Goal: Task Accomplishment & Management: Manage account settings

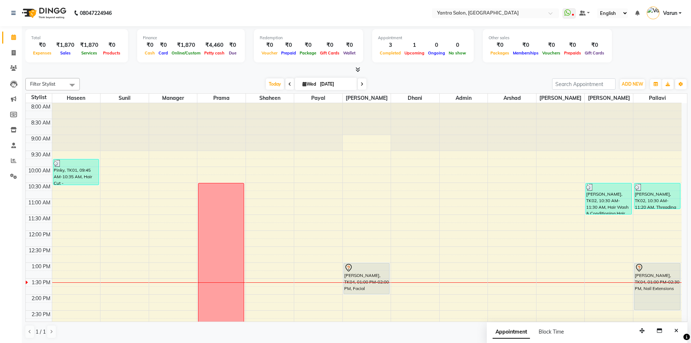
scroll to position [36, 0]
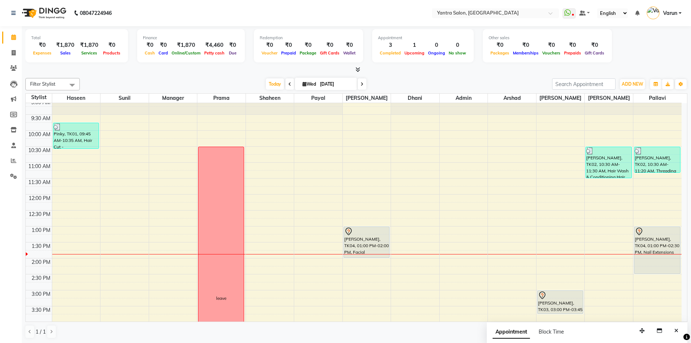
click at [510, 82] on div "[DATE] [DATE]" at bounding box center [315, 84] width 465 height 11
click at [119, 249] on div "8:00 AM 8:30 AM 9:00 AM 9:30 AM 10:00 AM 10:30 AM 11:00 AM 11:30 AM 12:00 PM 12…" at bounding box center [354, 274] width 656 height 414
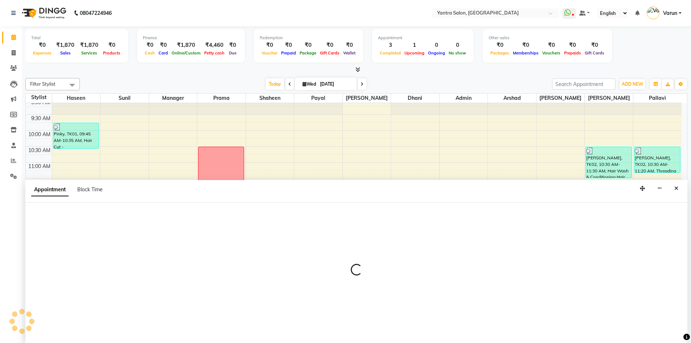
scroll to position [0, 0]
select select "76999"
select select "810"
select select "tentative"
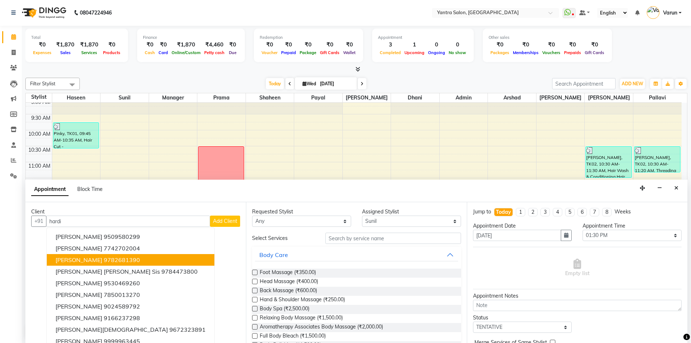
click at [96, 262] on span "[PERSON_NAME]" at bounding box center [78, 259] width 47 height 7
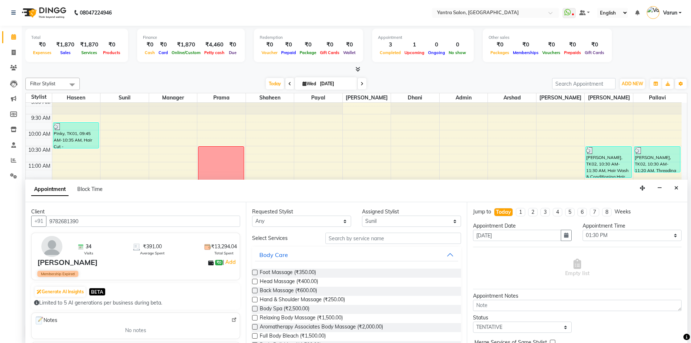
type input "9782681390"
click at [337, 237] on input "text" at bounding box center [393, 237] width 136 height 11
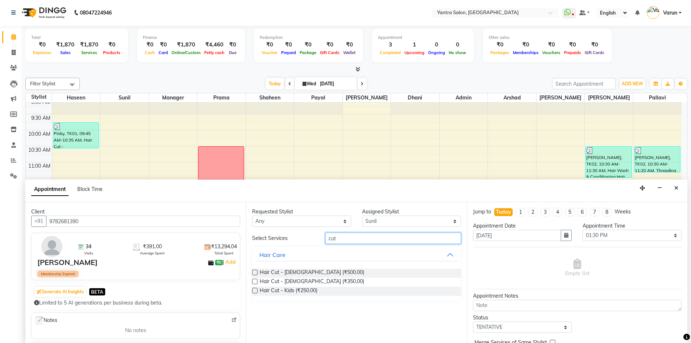
type input "cut"
click at [255, 280] on label at bounding box center [254, 280] width 5 height 5
click at [255, 280] on input "checkbox" at bounding box center [254, 282] width 5 height 5
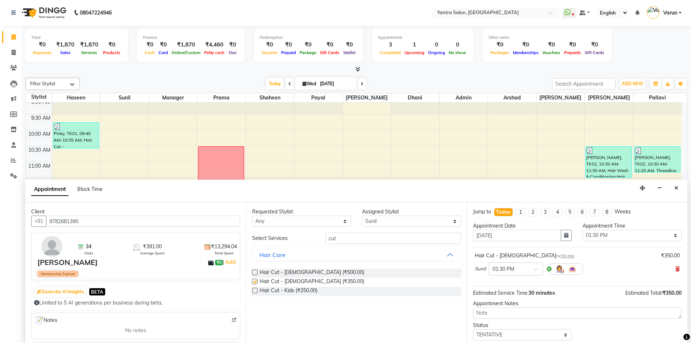
checkbox input "false"
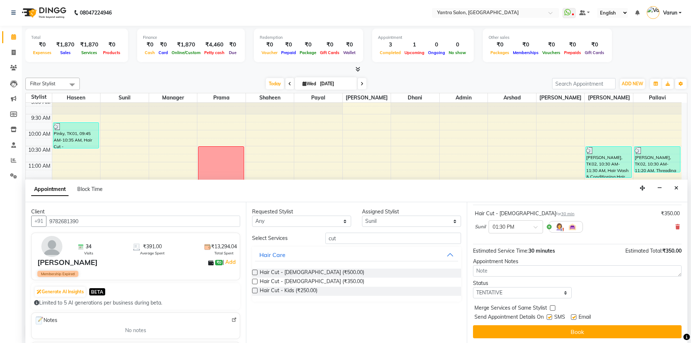
scroll to position [43, 0]
click at [551, 315] on label at bounding box center [548, 315] width 5 height 5
click at [551, 315] on input "checkbox" at bounding box center [548, 316] width 5 height 5
checkbox input "false"
click at [574, 316] on label at bounding box center [573, 315] width 5 height 5
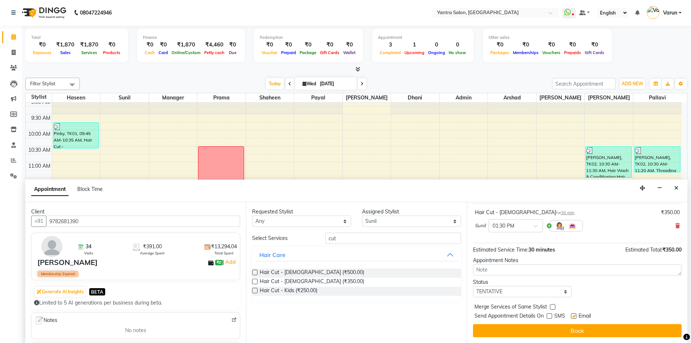
click at [574, 316] on input "checkbox" at bounding box center [573, 316] width 5 height 5
checkbox input "false"
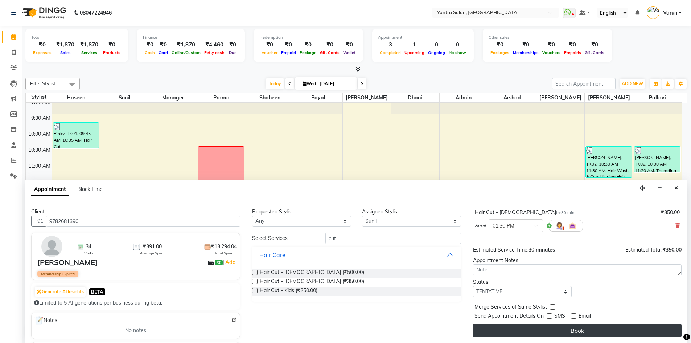
click at [574, 328] on button "Book" at bounding box center [577, 330] width 209 height 13
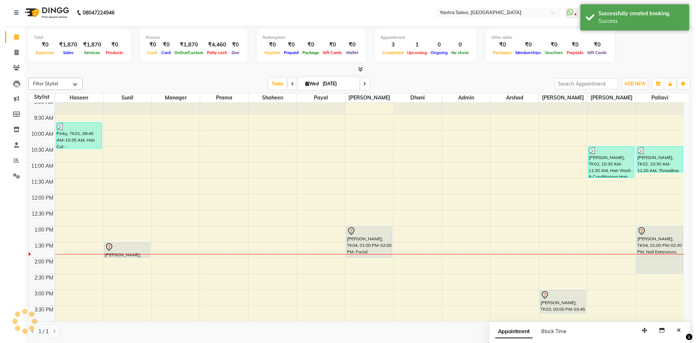
scroll to position [0, 0]
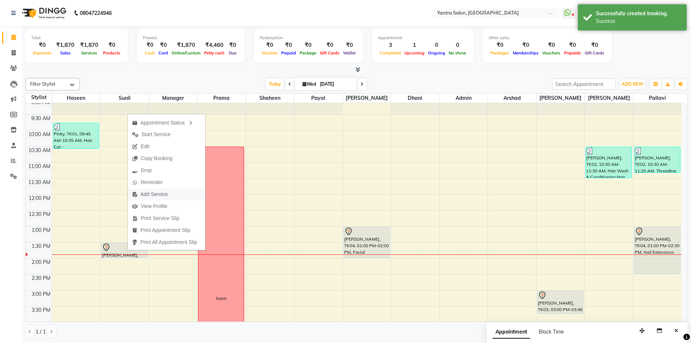
click at [153, 192] on span "Add Service" at bounding box center [153, 194] width 27 height 8
select select "76999"
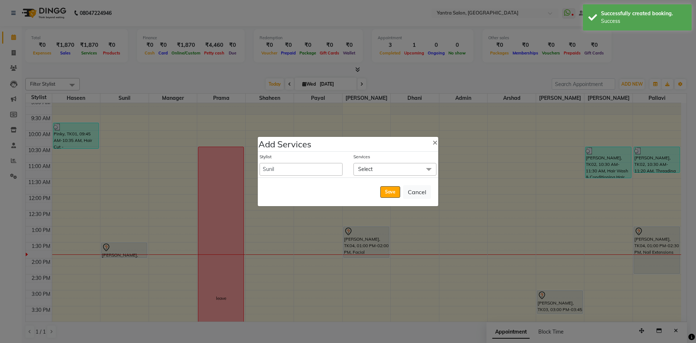
click at [365, 172] on span "Select" at bounding box center [395, 169] width 83 height 13
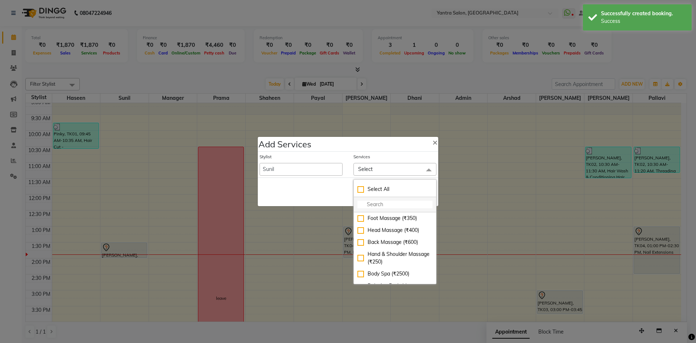
click at [360, 201] on input "multiselect-search" at bounding box center [395, 205] width 75 height 8
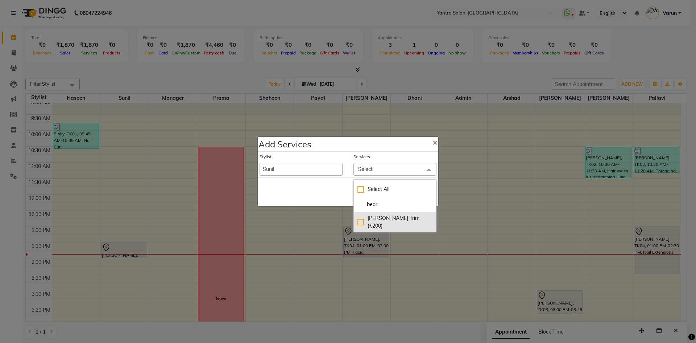
type input "bear"
click at [360, 217] on div "[PERSON_NAME] Trim (₹200)" at bounding box center [395, 221] width 75 height 15
checkbox input "true"
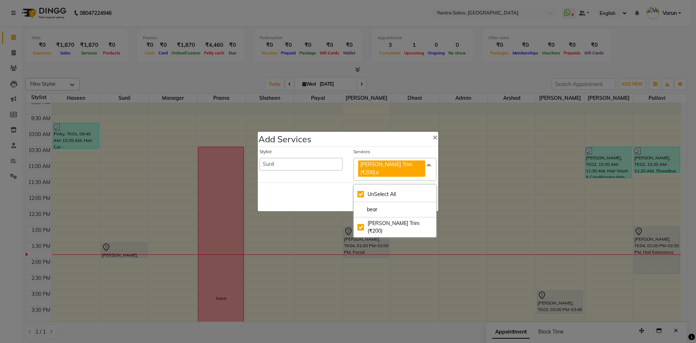
click at [429, 167] on span at bounding box center [429, 165] width 15 height 14
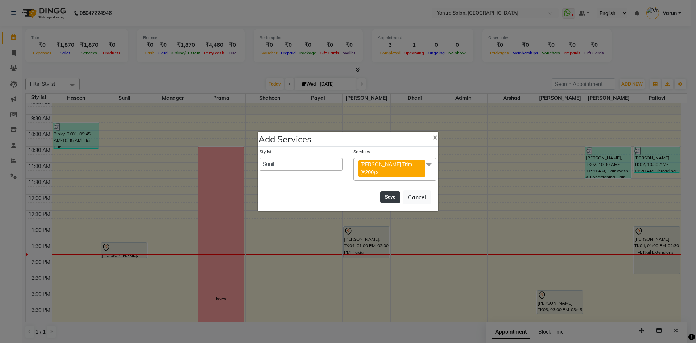
click at [389, 197] on button "Save" at bounding box center [390, 197] width 20 height 12
select select "72664"
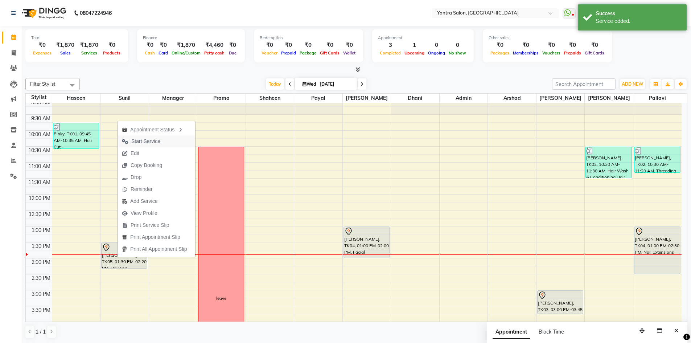
click at [152, 139] on span "Start Service" at bounding box center [145, 141] width 29 height 8
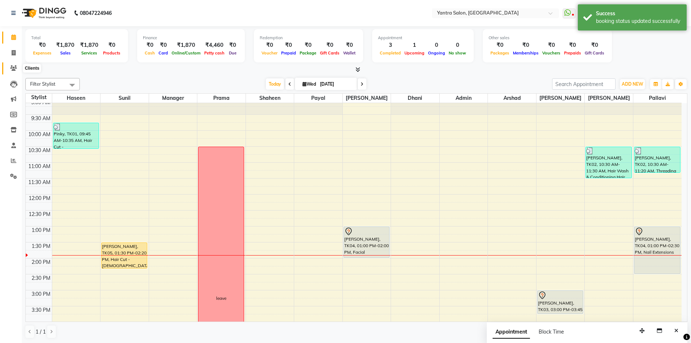
click at [14, 66] on icon at bounding box center [13, 67] width 7 height 5
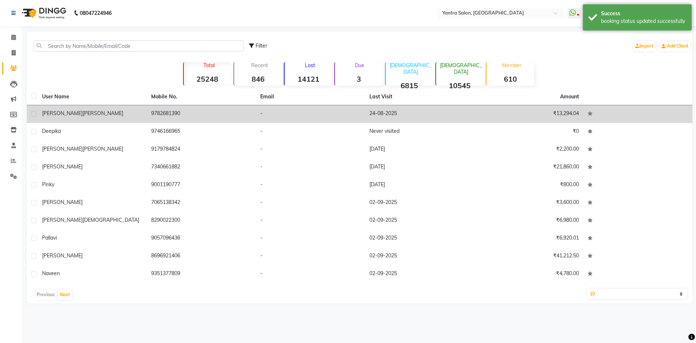
click at [50, 113] on span "[PERSON_NAME]" at bounding box center [62, 113] width 41 height 7
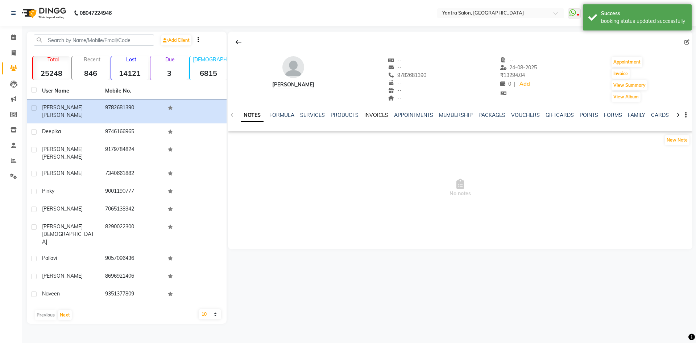
click at [375, 115] on link "INVOICES" at bounding box center [376, 115] width 24 height 7
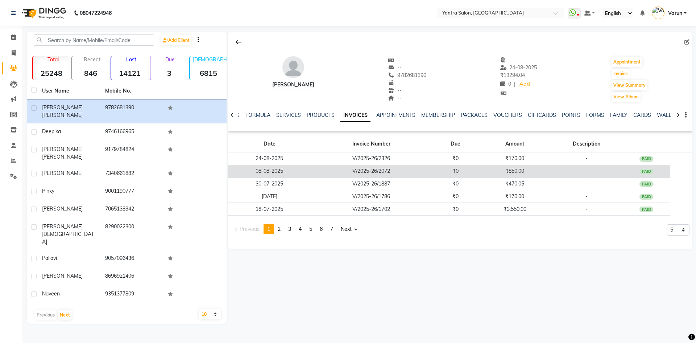
click at [372, 171] on td "V/2025-26/2072" at bounding box center [371, 171] width 121 height 13
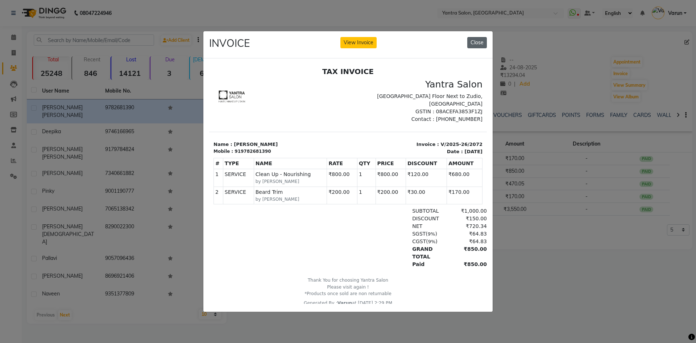
click at [477, 44] on button "Close" at bounding box center [477, 42] width 20 height 11
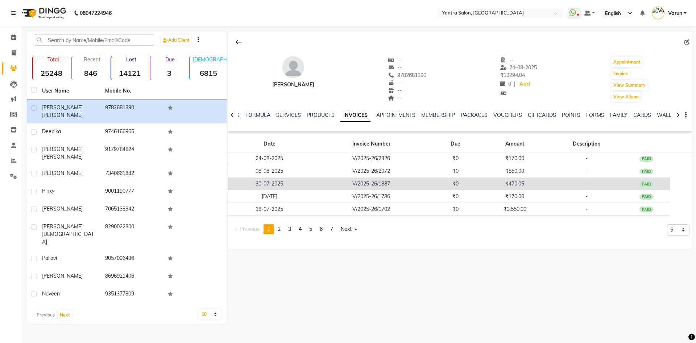
click at [387, 185] on td "V/2025-26/1887" at bounding box center [371, 183] width 121 height 13
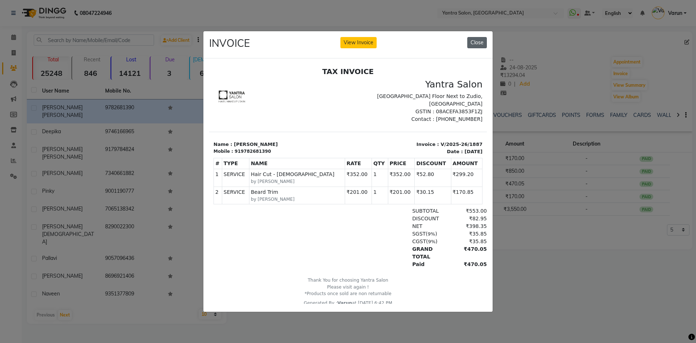
click at [474, 40] on button "Close" at bounding box center [477, 42] width 20 height 11
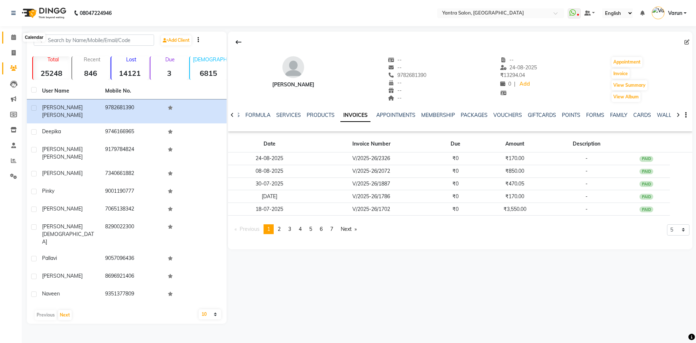
drag, startPoint x: 11, startPoint y: 36, endPoint x: 21, endPoint y: 39, distance: 10.0
click at [11, 36] on icon at bounding box center [13, 36] width 5 height 5
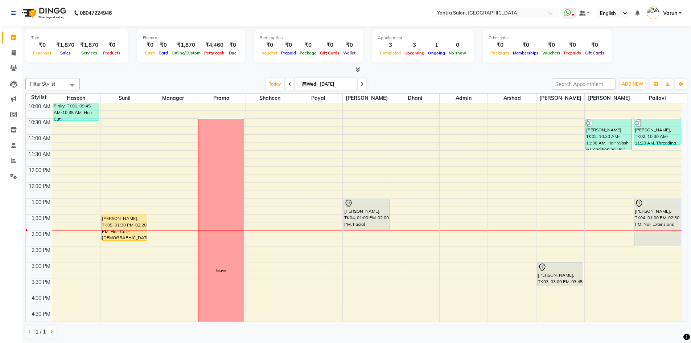
scroll to position [109, 0]
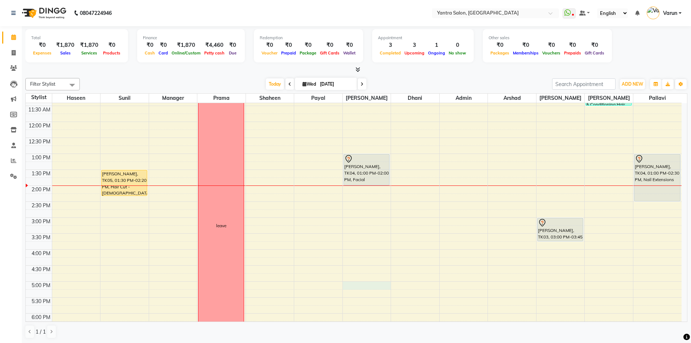
click at [359, 281] on div "8:00 AM 8:30 AM 9:00 AM 9:30 AM 10:00 AM 10:30 AM 11:00 AM 11:30 AM 12:00 PM 12…" at bounding box center [354, 201] width 656 height 414
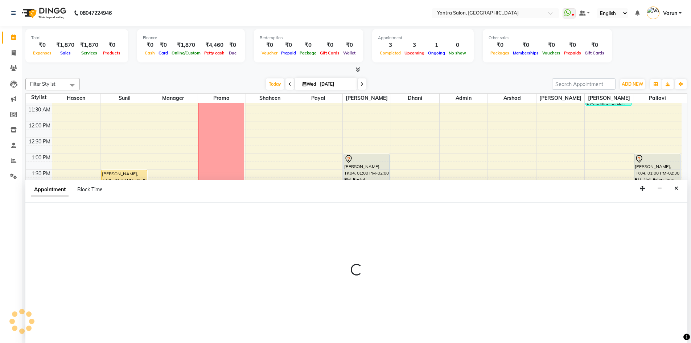
scroll to position [0, 0]
select select "46214"
select select "tentative"
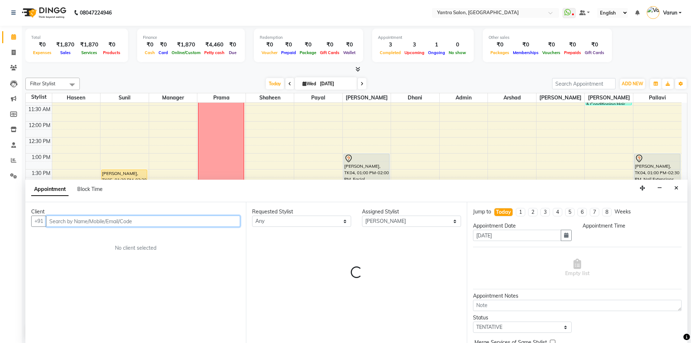
select select "1020"
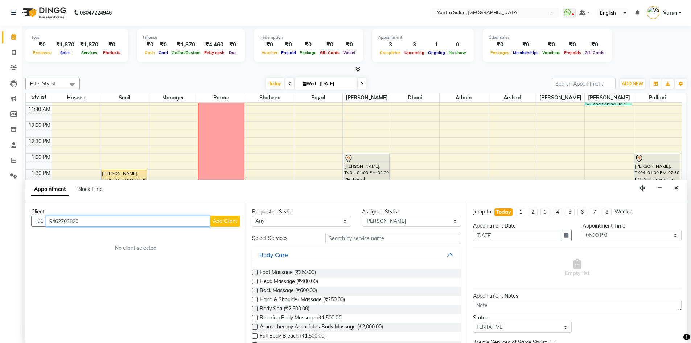
type input "9462703820"
click at [224, 218] on span "Add Client" at bounding box center [225, 221] width 24 height 7
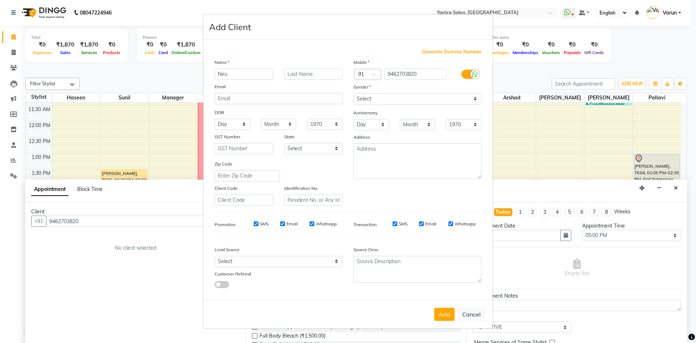
type input "Niru"
click at [292, 79] on input "text" at bounding box center [313, 74] width 59 height 11
type input "[PERSON_NAME]"
click at [370, 98] on select "Select [DEMOGRAPHIC_DATA] [DEMOGRAPHIC_DATA] Other Prefer Not To Say" at bounding box center [418, 98] width 128 height 11
select select "[DEMOGRAPHIC_DATA]"
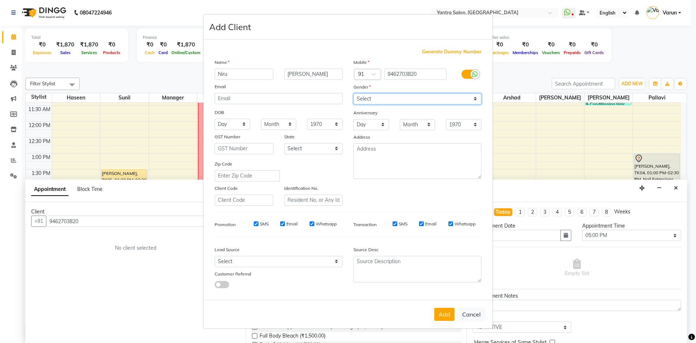
click at [354, 93] on select "Select [DEMOGRAPHIC_DATA] [DEMOGRAPHIC_DATA] Other Prefer Not To Say" at bounding box center [418, 98] width 128 height 11
click at [370, 99] on select "Select [DEMOGRAPHIC_DATA] [DEMOGRAPHIC_DATA] Other Prefer Not To Say" at bounding box center [418, 98] width 128 height 11
click at [354, 93] on select "Select [DEMOGRAPHIC_DATA] [DEMOGRAPHIC_DATA] Other Prefer Not To Say" at bounding box center [418, 98] width 128 height 11
click at [256, 222] on input "SMS" at bounding box center [256, 223] width 5 height 5
checkbox input "false"
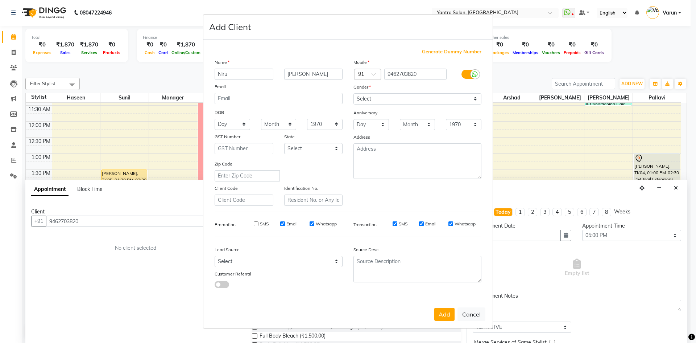
click at [396, 224] on input "SMS" at bounding box center [395, 223] width 5 height 5
checkbox input "false"
click at [446, 314] on button "Add" at bounding box center [444, 313] width 20 height 13
select select
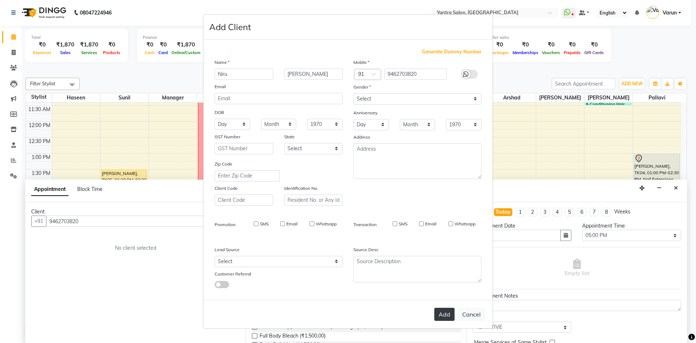
select select
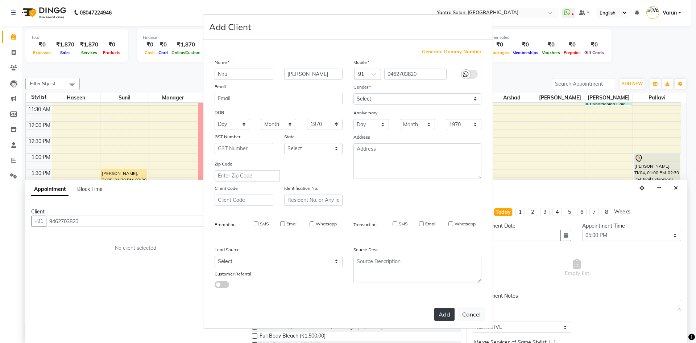
checkbox input "false"
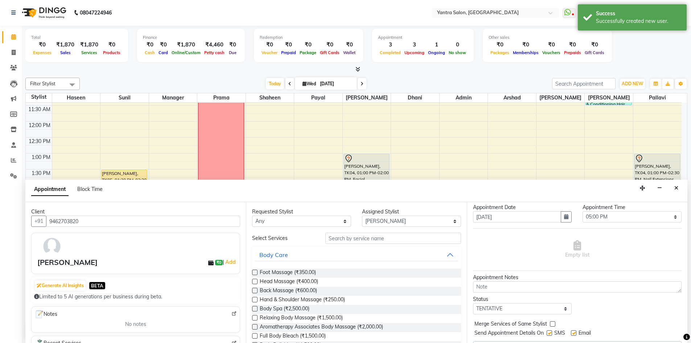
scroll to position [36, 0]
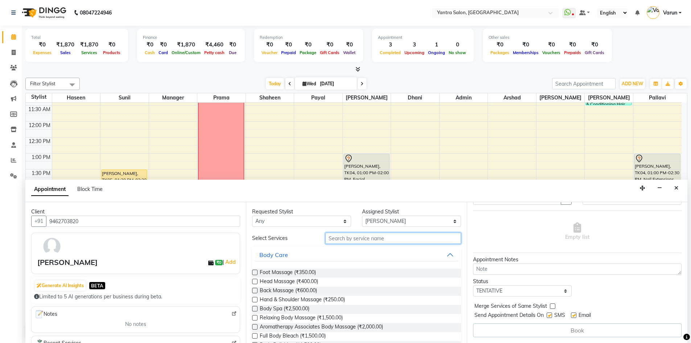
click at [327, 242] on input "text" at bounding box center [393, 237] width 136 height 11
type input "facia"
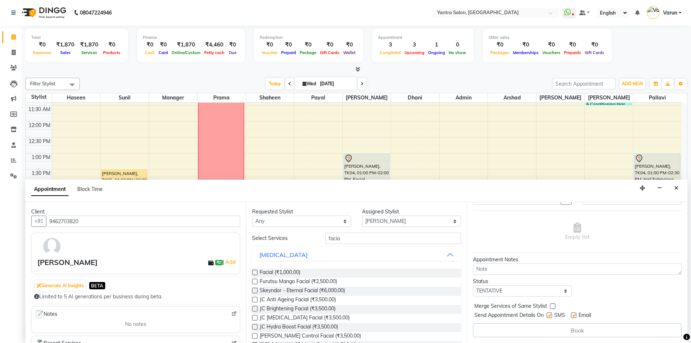
click at [255, 271] on label at bounding box center [254, 271] width 5 height 5
click at [255, 271] on input "checkbox" at bounding box center [254, 273] width 5 height 5
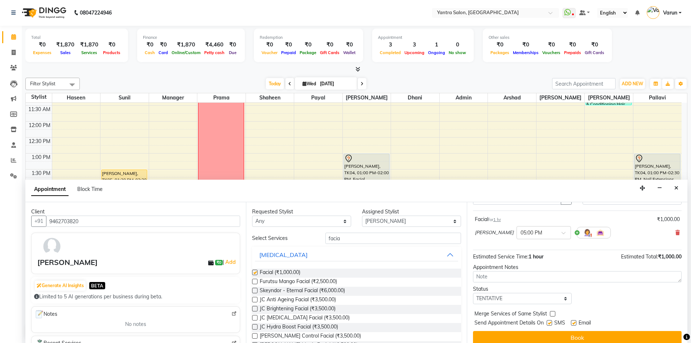
checkbox input "false"
click at [569, 336] on button "Book" at bounding box center [577, 337] width 209 height 13
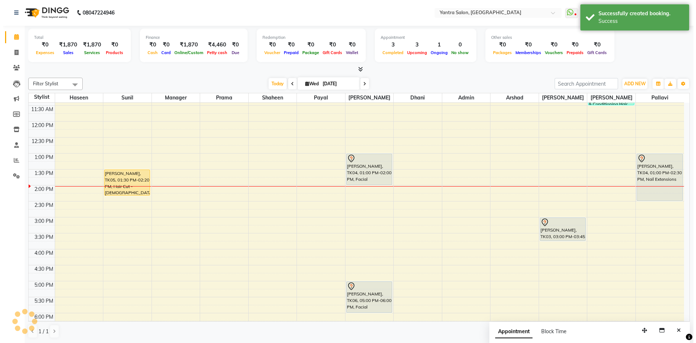
scroll to position [0, 0]
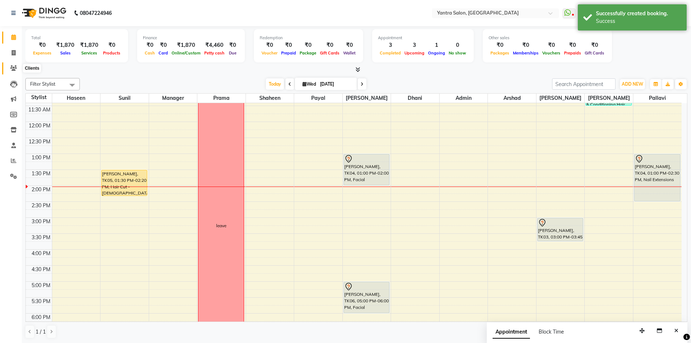
click at [13, 65] on icon at bounding box center [13, 67] width 7 height 5
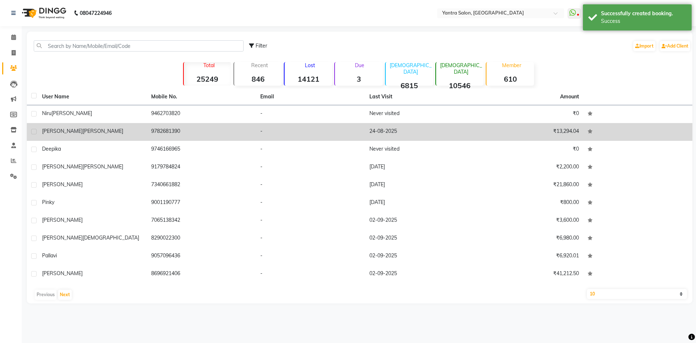
click at [55, 131] on span "[PERSON_NAME]" at bounding box center [62, 131] width 41 height 7
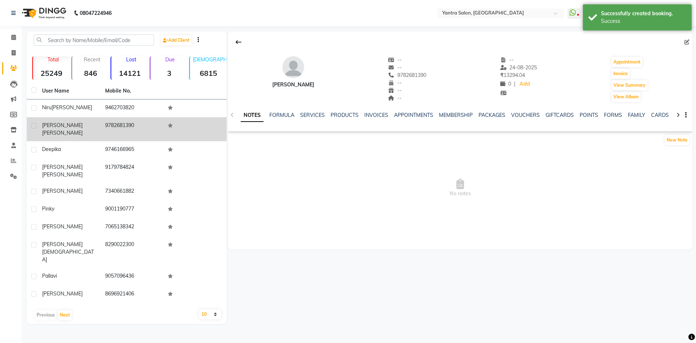
click at [83, 128] on div "[PERSON_NAME]" at bounding box center [69, 128] width 54 height 15
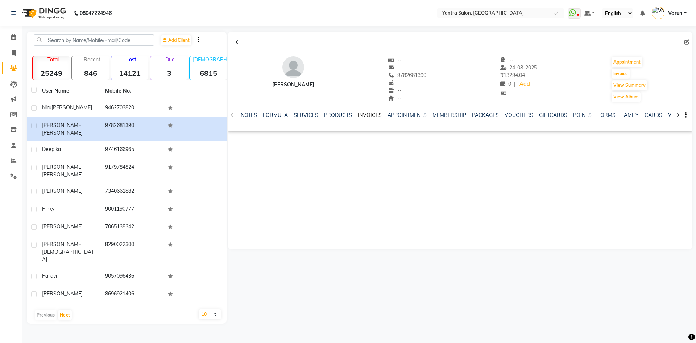
click at [366, 114] on link "INVOICES" at bounding box center [370, 115] width 24 height 7
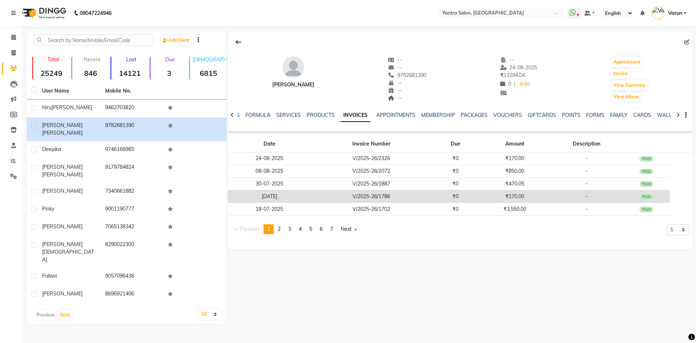
click at [372, 198] on td "V/2025-26/1786" at bounding box center [371, 196] width 121 height 13
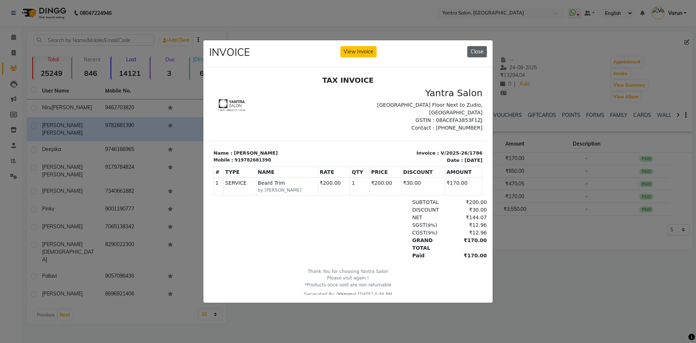
click at [476, 50] on button "Close" at bounding box center [477, 51] width 20 height 11
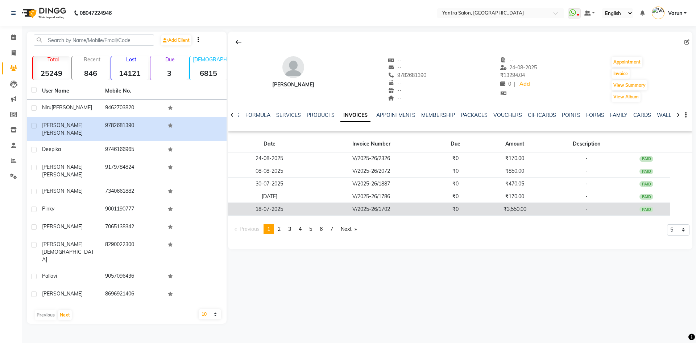
click at [408, 209] on td "V/2025-26/1702" at bounding box center [371, 209] width 121 height 13
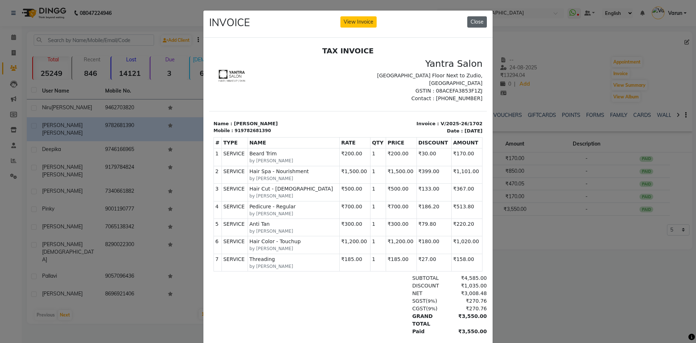
click at [477, 21] on button "Close" at bounding box center [477, 21] width 20 height 11
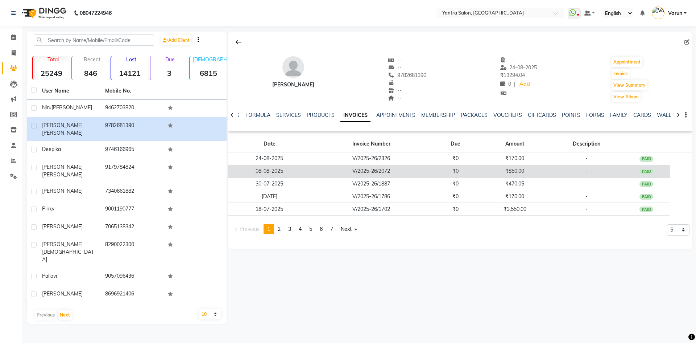
click at [410, 169] on td "V/2025-26/2072" at bounding box center [371, 171] width 121 height 13
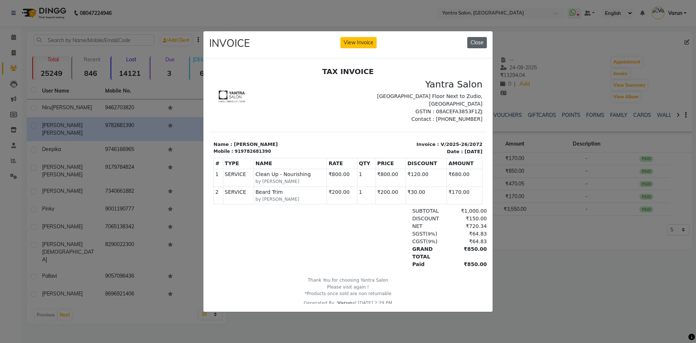
click at [478, 37] on button "Close" at bounding box center [477, 42] width 20 height 11
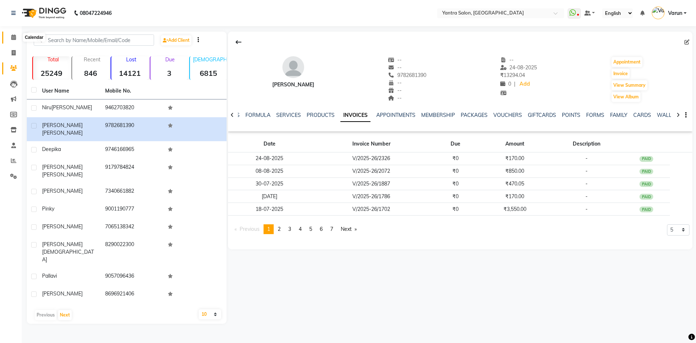
click at [13, 37] on icon at bounding box center [13, 36] width 5 height 5
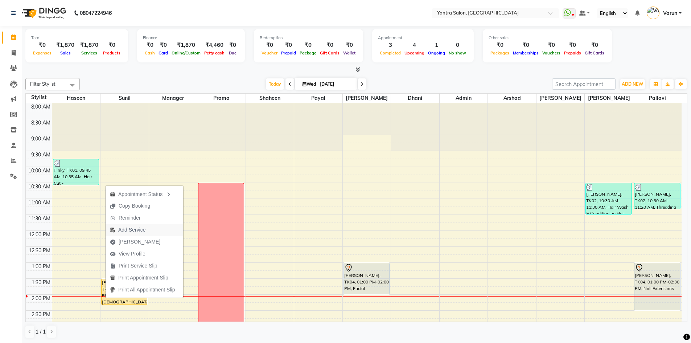
click at [132, 228] on span "Add Service" at bounding box center [131, 230] width 27 height 8
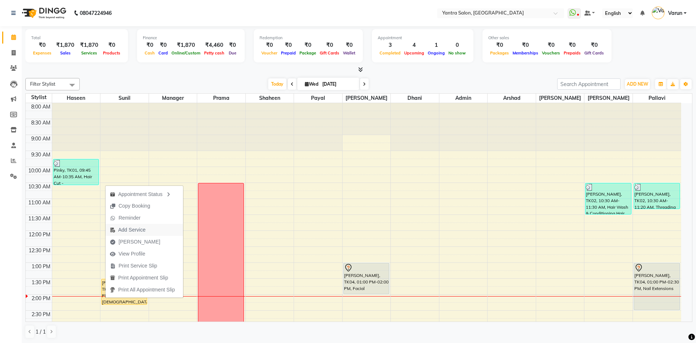
select select "76999"
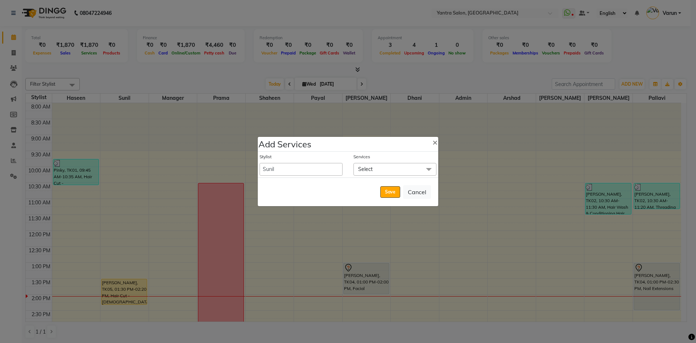
click at [359, 171] on span "Select" at bounding box center [365, 169] width 15 height 7
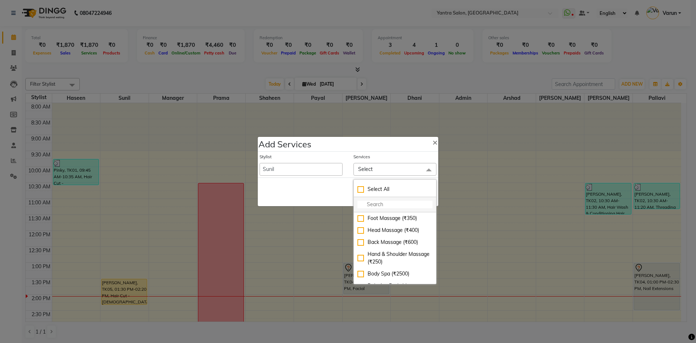
click at [360, 203] on input "multiselect-search" at bounding box center [395, 205] width 75 height 8
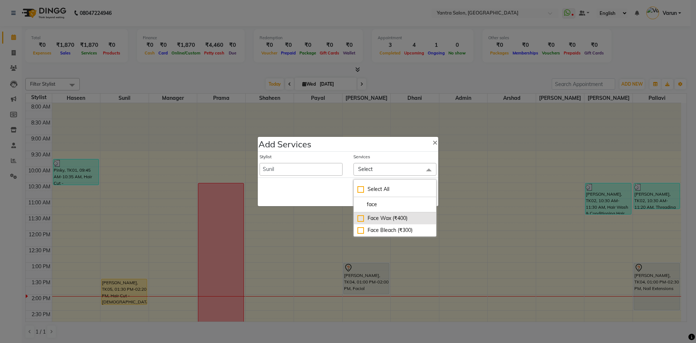
type input "face"
click at [362, 217] on div "Face Wax (₹400)" at bounding box center [395, 218] width 75 height 8
checkbox input "true"
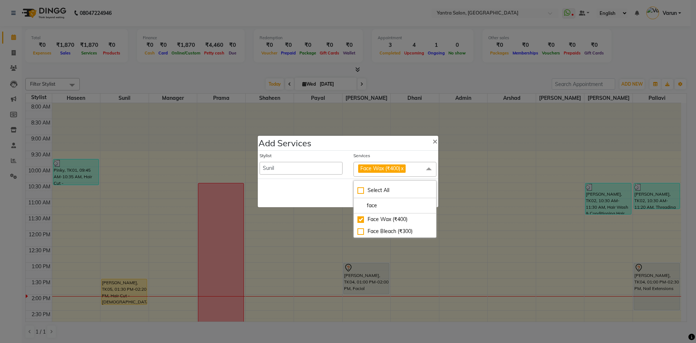
click at [430, 170] on span at bounding box center [429, 169] width 15 height 14
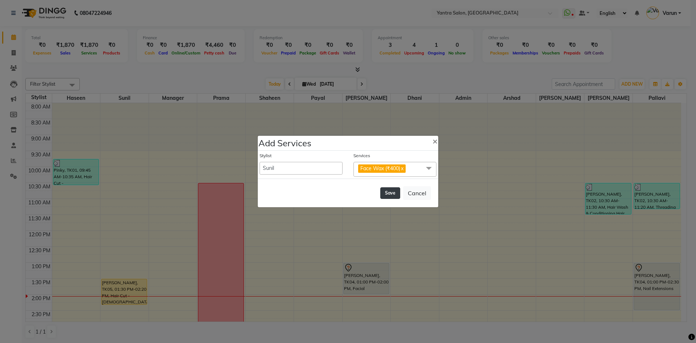
click at [396, 190] on button "Save" at bounding box center [390, 193] width 20 height 12
select select "72664"
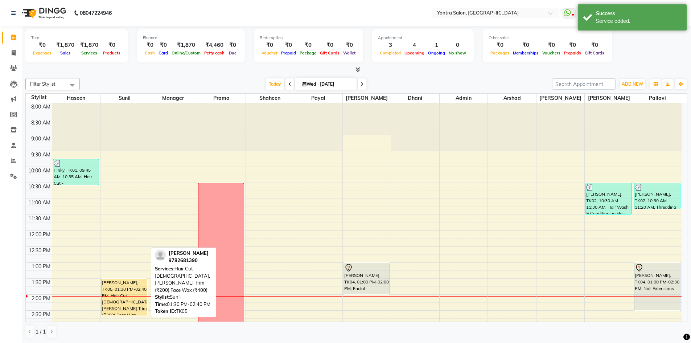
click at [110, 309] on div "[PERSON_NAME], TK05, 01:30 PM-02:40 PM, Hair Cut - [DEMOGRAPHIC_DATA],[PERSON_N…" at bounding box center [124, 297] width 45 height 36
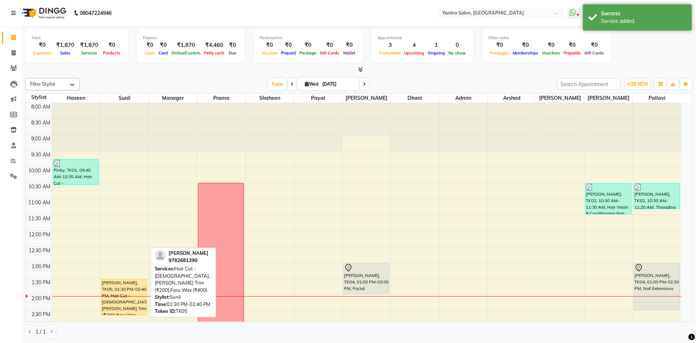
select select "1"
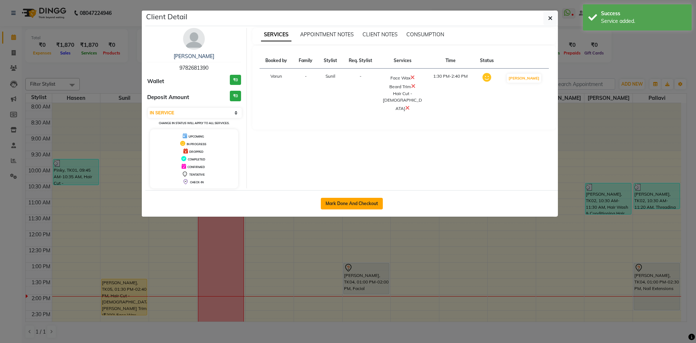
click at [355, 202] on button "Mark Done And Checkout" at bounding box center [352, 204] width 62 height 12
select select "service"
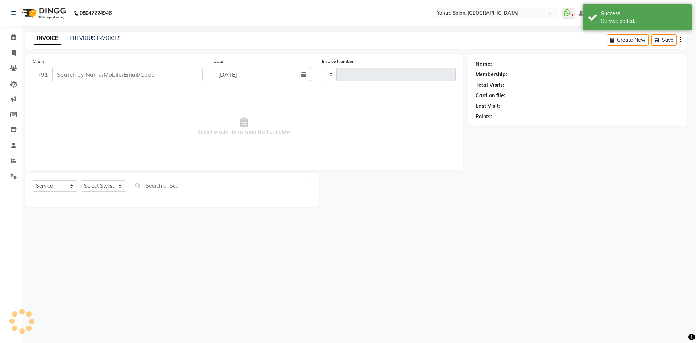
type input "2442"
select select "6253"
type input "9782681390"
select select "76999"
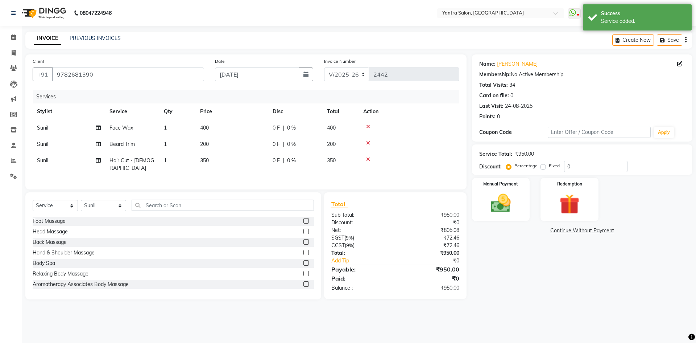
click at [206, 126] on span "400" at bounding box center [204, 127] width 9 height 7
select select "76999"
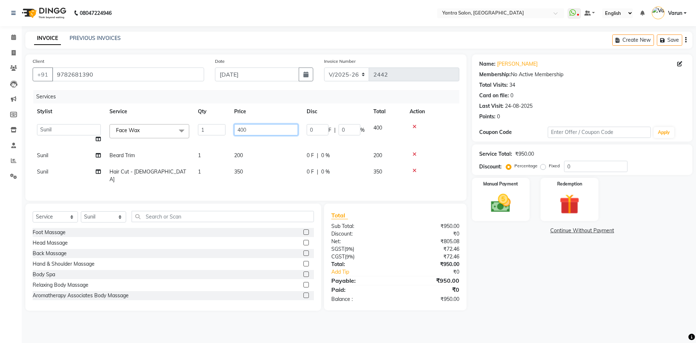
click at [239, 129] on input "400" at bounding box center [266, 129] width 64 height 11
type input "200"
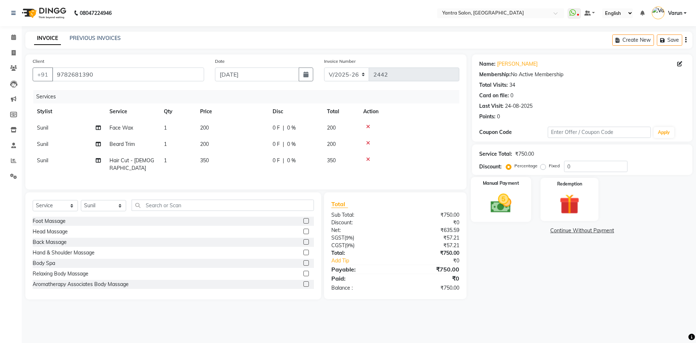
click at [495, 198] on img at bounding box center [501, 203] width 34 height 24
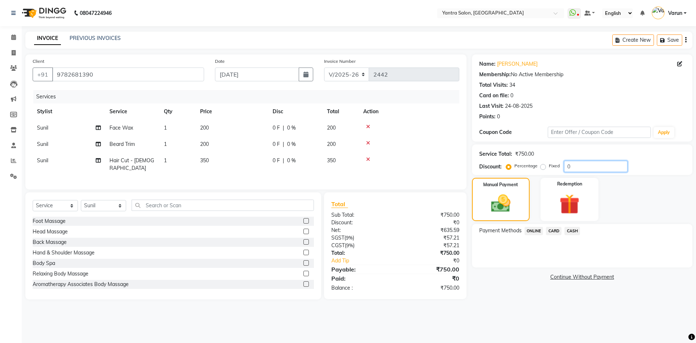
click at [566, 164] on input "0" at bounding box center [595, 166] width 63 height 11
type input "15"
click at [206, 143] on span "200" at bounding box center [204, 144] width 9 height 7
select select "76999"
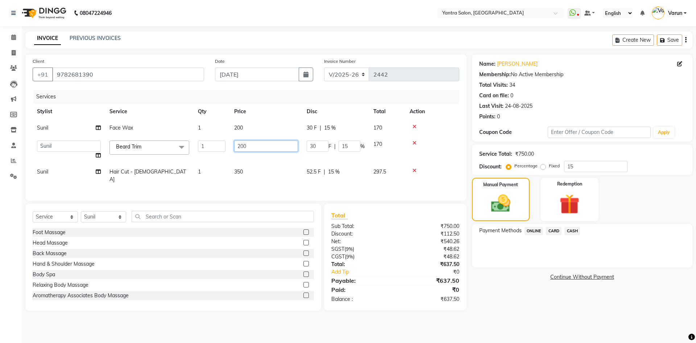
click at [245, 145] on input "200" at bounding box center [266, 145] width 64 height 11
type input "199"
click at [496, 209] on img at bounding box center [500, 203] width 33 height 23
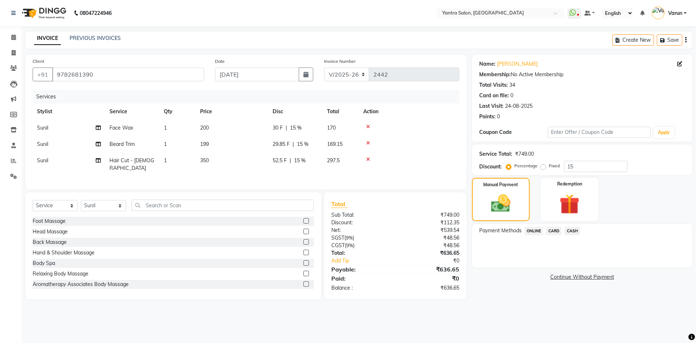
click at [536, 229] on span "ONLINE" at bounding box center [534, 231] width 19 height 8
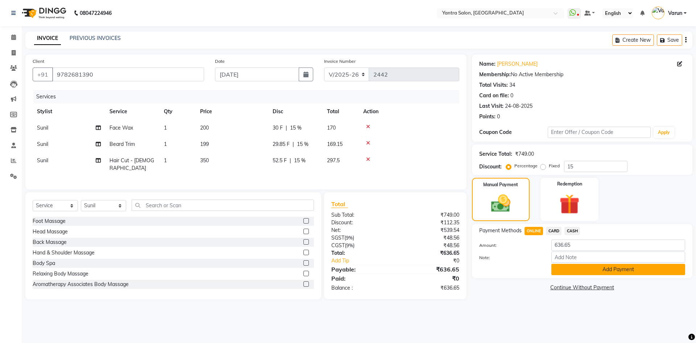
click at [601, 269] on button "Add Payment" at bounding box center [619, 269] width 134 height 11
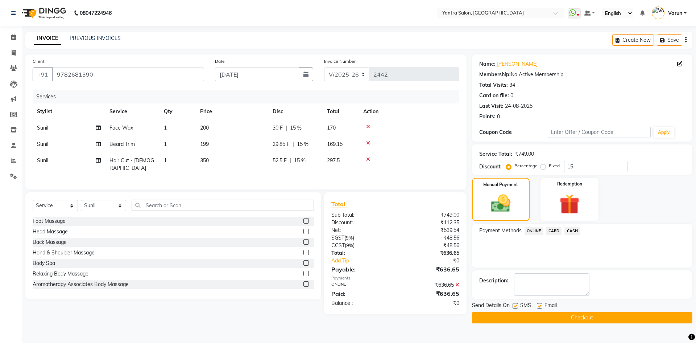
click at [577, 318] on button "Checkout" at bounding box center [582, 317] width 220 height 11
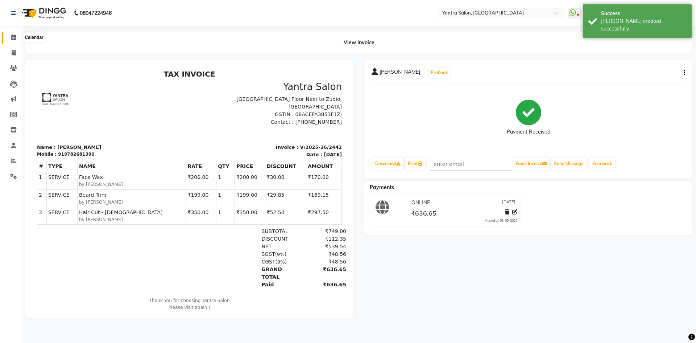
click at [13, 38] on icon at bounding box center [13, 36] width 5 height 5
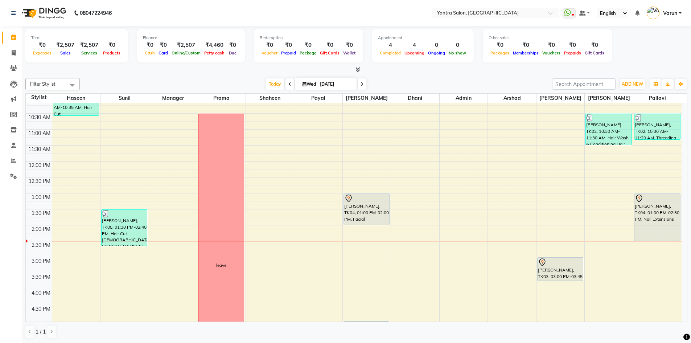
scroll to position [73, 0]
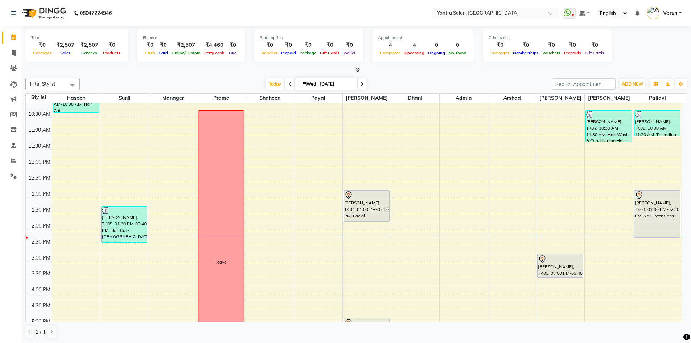
click at [90, 282] on div "8:00 AM 8:30 AM 9:00 AM 9:30 AM 10:00 AM 10:30 AM 11:00 AM 11:30 AM 12:00 PM 12…" at bounding box center [354, 237] width 656 height 414
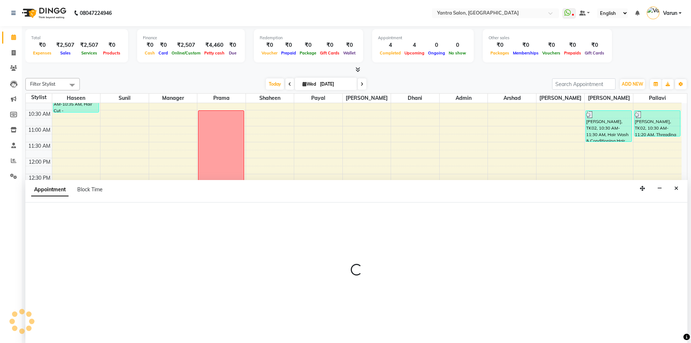
scroll to position [0, 0]
select select "75926"
select select "945"
select select "tentative"
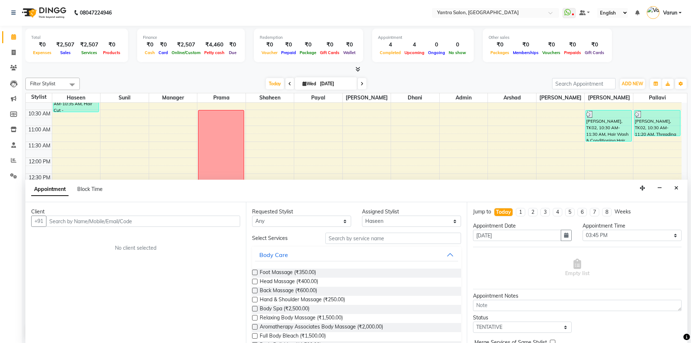
click at [101, 218] on input "text" at bounding box center [143, 220] width 194 height 11
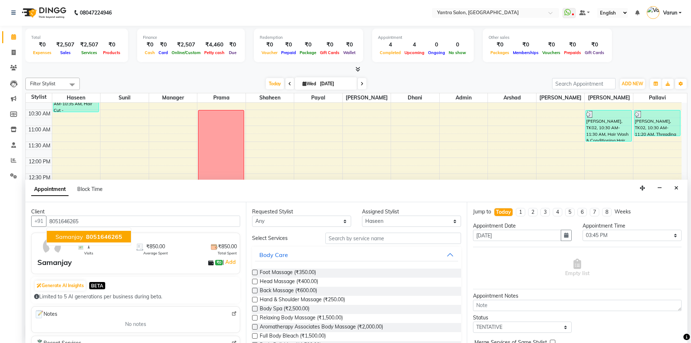
click at [97, 239] on span "8051646265" at bounding box center [104, 236] width 36 height 7
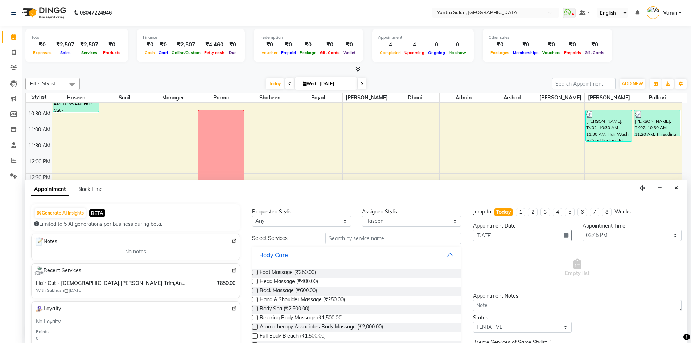
scroll to position [0, 0]
type input "8051646265"
click at [384, 240] on input "text" at bounding box center [393, 238] width 136 height 11
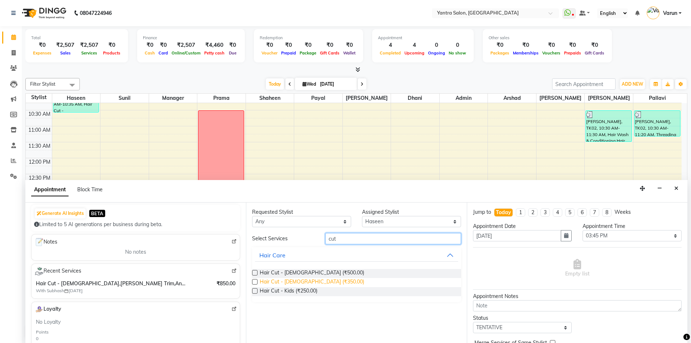
type input "cut"
click at [303, 278] on span "Hair Cut - [DEMOGRAPHIC_DATA] (₹350.00)" at bounding box center [312, 282] width 104 height 9
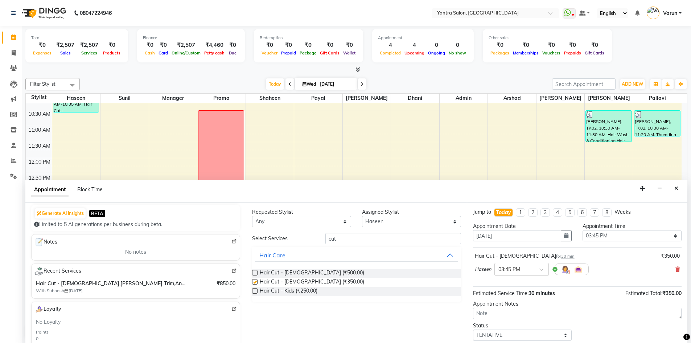
checkbox input "false"
click at [360, 232] on div "Requested Stylist Any admin [PERSON_NAME] Dhani Haseen [PERSON_NAME] Manager Pa…" at bounding box center [356, 272] width 220 height 141
click at [361, 236] on input "cut" at bounding box center [393, 238] width 136 height 11
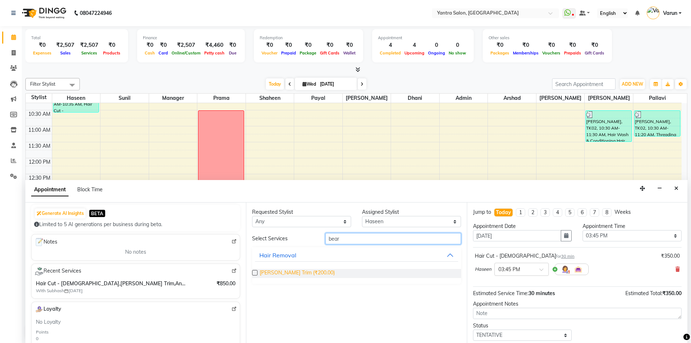
type input "bear"
click at [301, 272] on span "[PERSON_NAME] Trim (₹200.00)" at bounding box center [297, 273] width 75 height 9
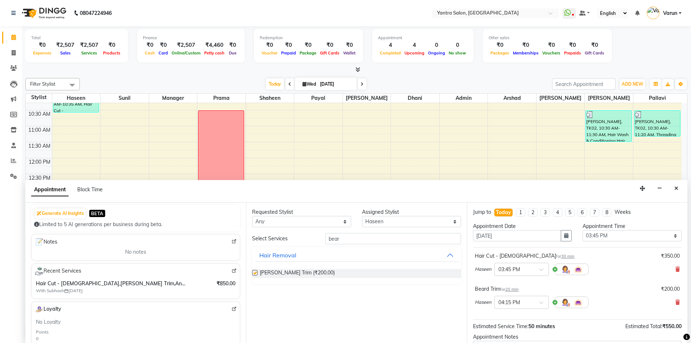
checkbox input "false"
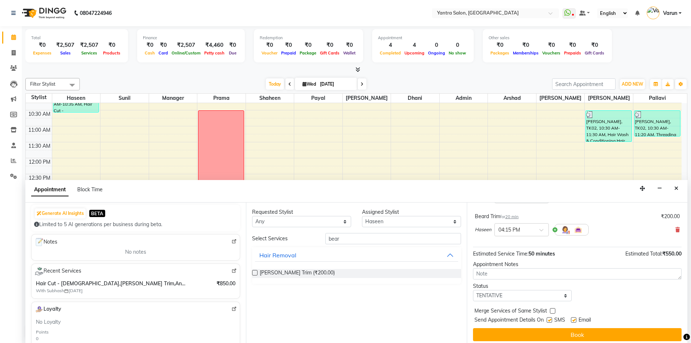
scroll to position [76, 0]
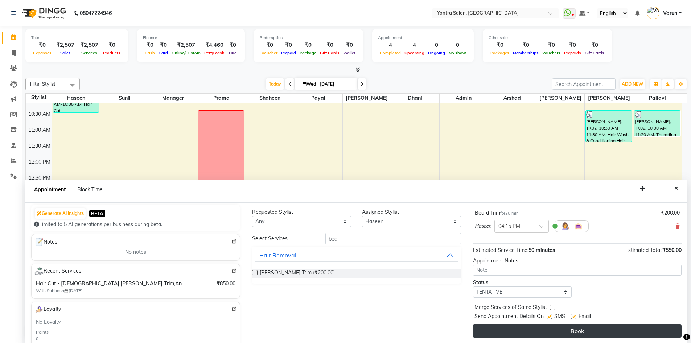
click at [618, 333] on button "Book" at bounding box center [577, 330] width 209 height 13
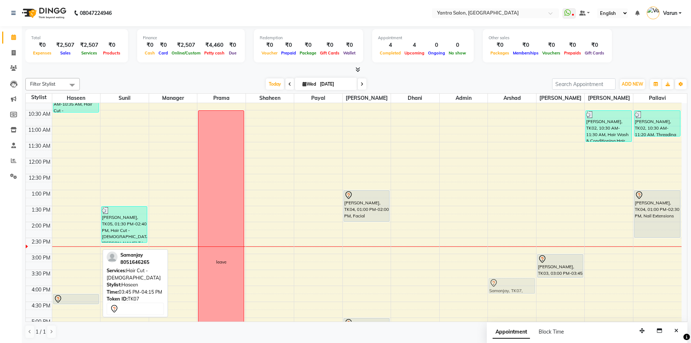
drag, startPoint x: 86, startPoint y: 286, endPoint x: 499, endPoint y: 286, distance: 413.7
click at [513, 286] on tr "Pinky, TK01, 09:45 AM-10:35 AM, Hair Cut - [DEMOGRAPHIC_DATA],[PERSON_NAME] Tri…" at bounding box center [354, 237] width 656 height 414
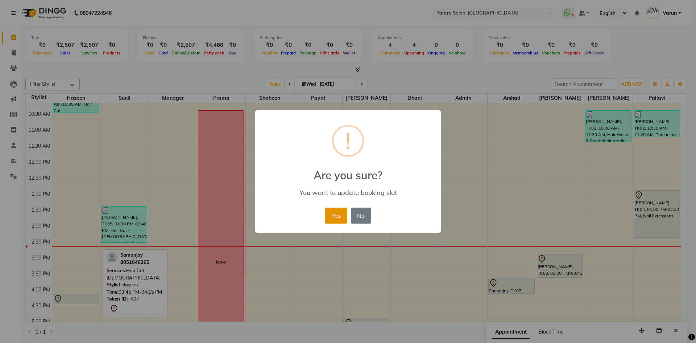
click at [344, 216] on button "Yes" at bounding box center [336, 215] width 22 height 16
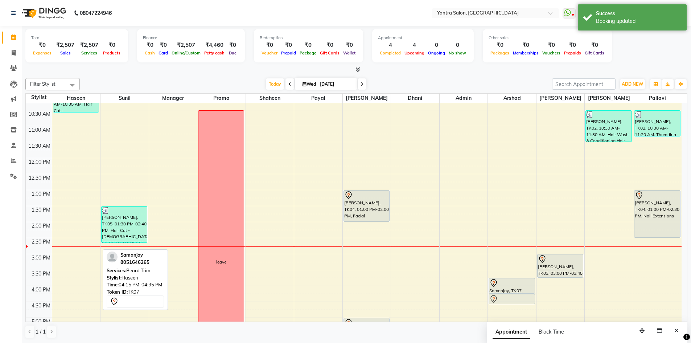
drag, startPoint x: 70, startPoint y: 297, endPoint x: 528, endPoint y: 297, distance: 457.3
click at [511, 298] on tr "Pinky, TK01, 09:45 AM-10:35 AM, Hair Cut - [DEMOGRAPHIC_DATA],[PERSON_NAME] Tri…" at bounding box center [354, 237] width 656 height 414
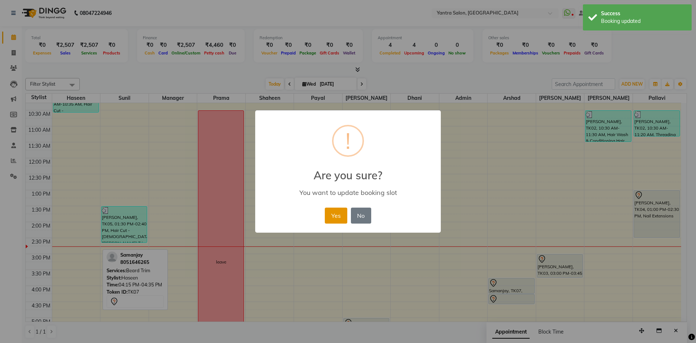
click at [342, 215] on button "Yes" at bounding box center [336, 215] width 22 height 16
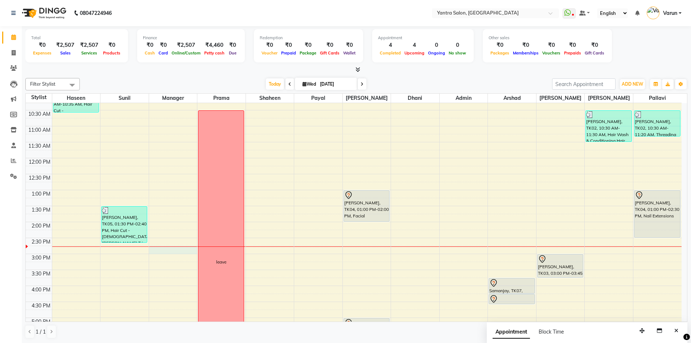
click at [156, 252] on div "8:00 AM 8:30 AM 9:00 AM 9:30 AM 10:00 AM 10:30 AM 11:00 AM 11:30 AM 12:00 PM 12…" at bounding box center [354, 237] width 656 height 414
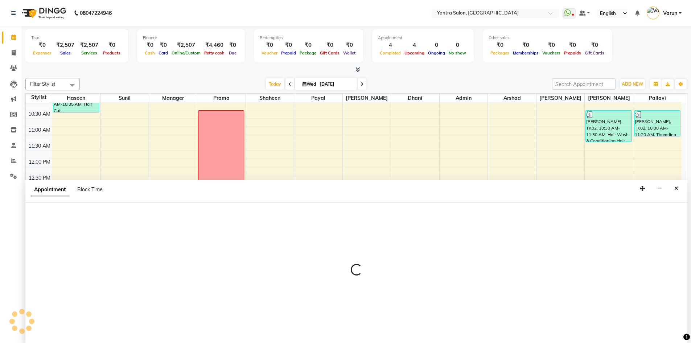
scroll to position [0, 0]
select select "46998"
select select "885"
select select "tentative"
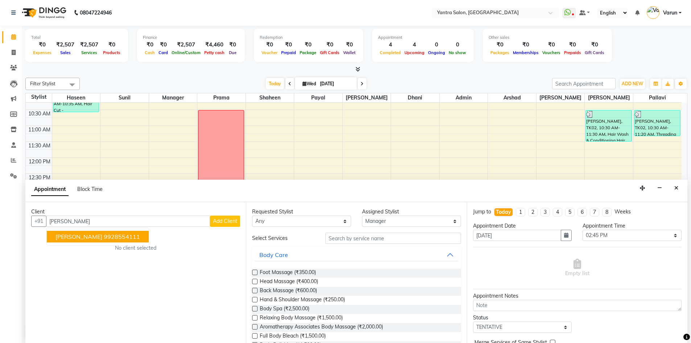
click at [110, 239] on ngb-highlight "9928554111" at bounding box center [122, 236] width 36 height 7
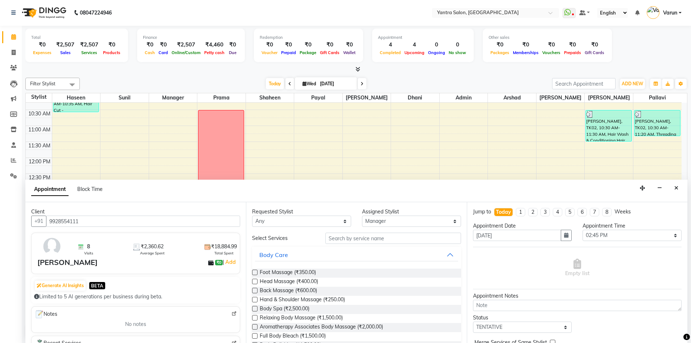
type input "9928554111"
click at [350, 237] on input "text" at bounding box center [393, 237] width 136 height 11
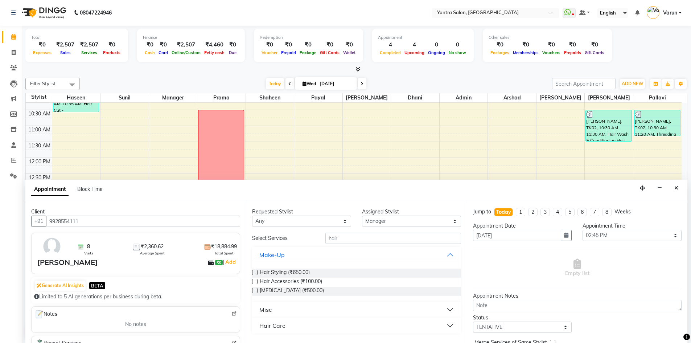
click at [298, 324] on button "Hair Care" at bounding box center [356, 325] width 203 height 13
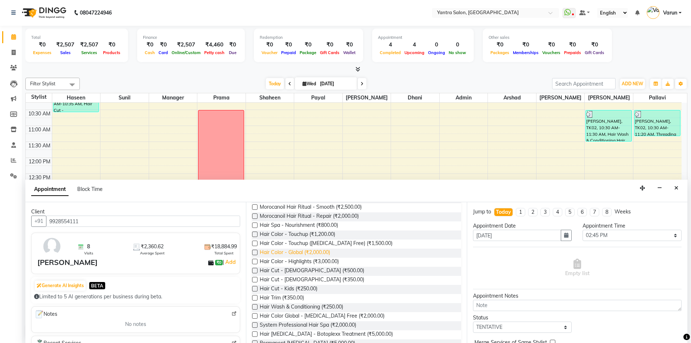
scroll to position [0, 0]
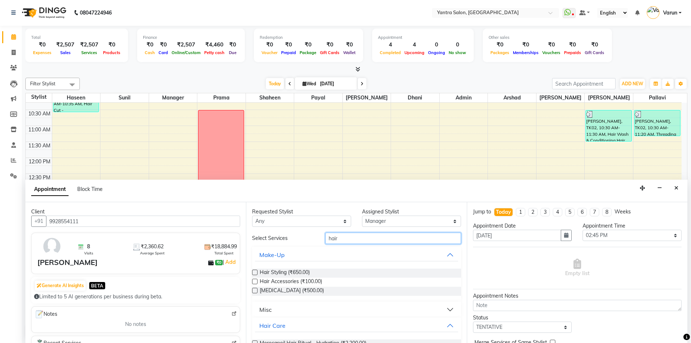
click at [349, 234] on input "hair" at bounding box center [393, 237] width 136 height 11
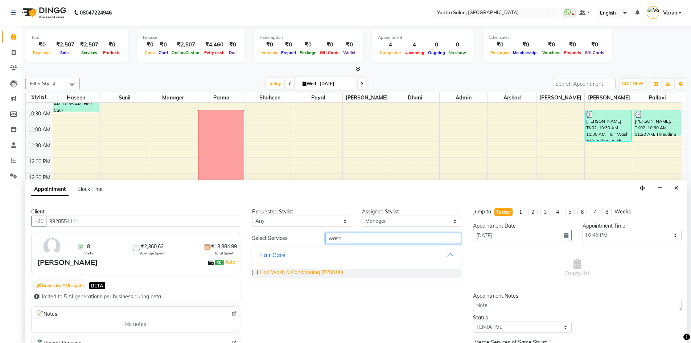
type input "wash"
click at [303, 271] on span "Hair Wash & Conditioning (₹250.00)" at bounding box center [301, 272] width 83 height 9
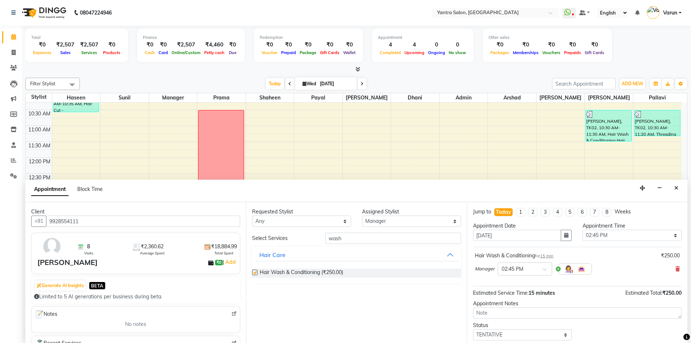
checkbox input "false"
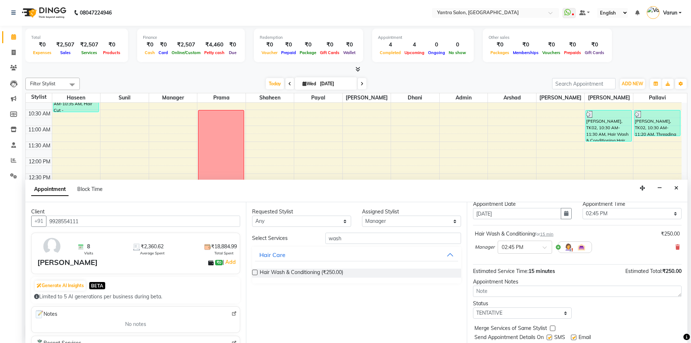
scroll to position [43, 0]
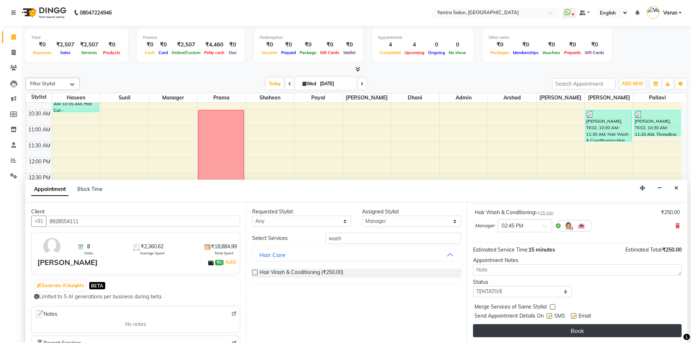
click at [496, 328] on button "Book" at bounding box center [577, 330] width 209 height 13
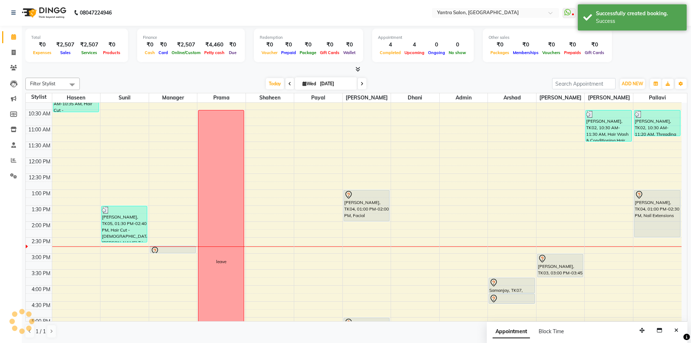
scroll to position [0, 0]
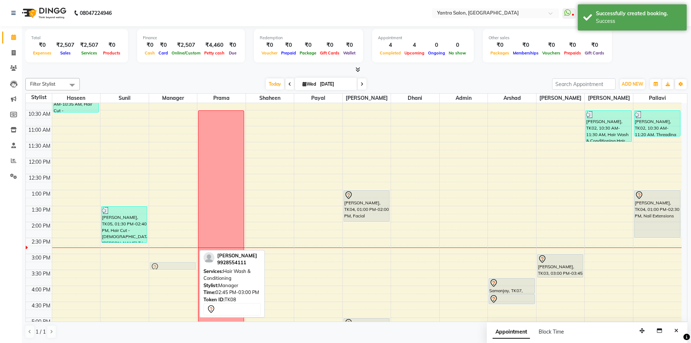
drag, startPoint x: 168, startPoint y: 249, endPoint x: 169, endPoint y: 262, distance: 13.4
click at [169, 262] on div "[PERSON_NAME], TK08, 02:45 PM-03:00 PM, Hair Wash & Conditioning [PERSON_NAME],…" at bounding box center [173, 237] width 48 height 414
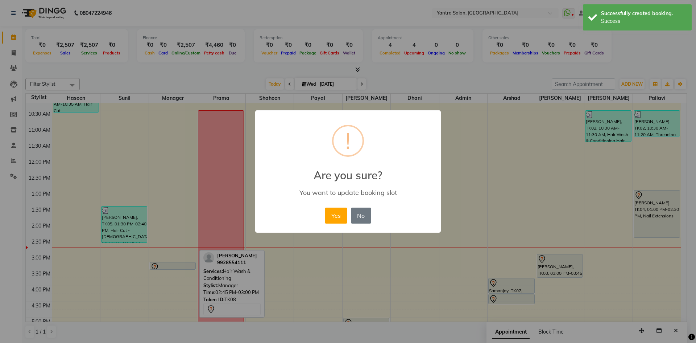
click at [325, 207] on button "Yes" at bounding box center [336, 215] width 22 height 16
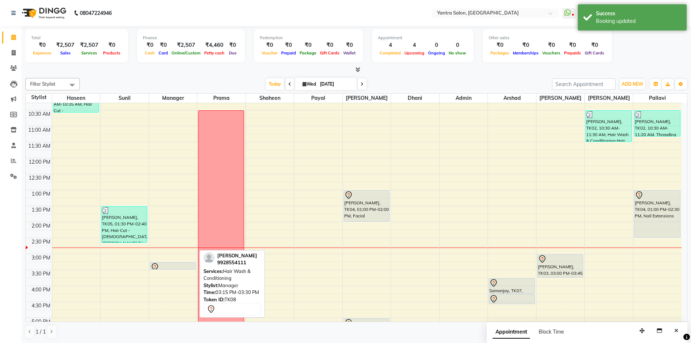
drag, startPoint x: 169, startPoint y: 263, endPoint x: 180, endPoint y: 257, distance: 13.0
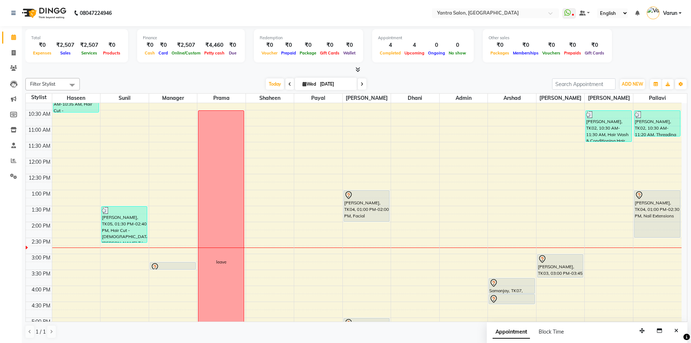
drag, startPoint x: 0, startPoint y: 321, endPoint x: 508, endPoint y: 82, distance: 561.6
click at [508, 82] on div "[DATE] [DATE]" at bounding box center [315, 84] width 465 height 11
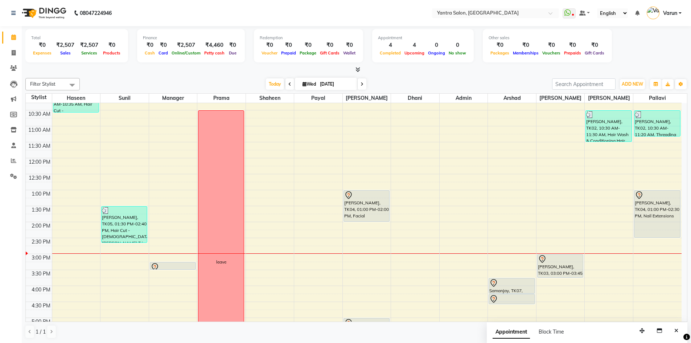
scroll to position [36, 0]
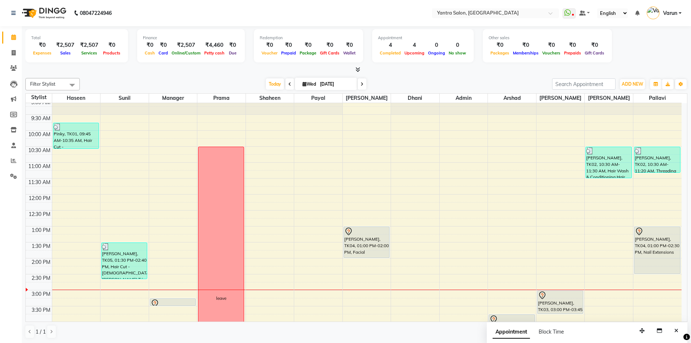
click at [309, 150] on div "8:00 AM 8:30 AM 9:00 AM 9:30 AM 10:00 AM 10:30 AM 11:00 AM 11:30 AM 12:00 PM 12…" at bounding box center [354, 274] width 656 height 414
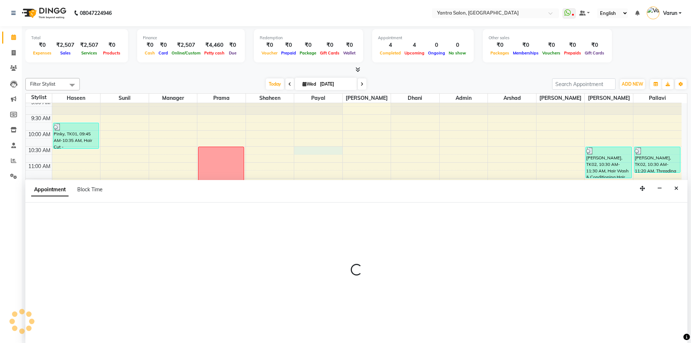
scroll to position [0, 0]
select select "51016"
select select "630"
select select "tentative"
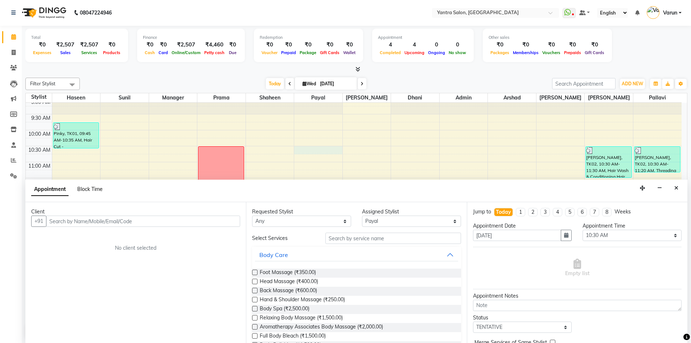
click at [92, 186] on span "Block Time" at bounding box center [89, 189] width 25 height 7
select select "51016"
select select "630"
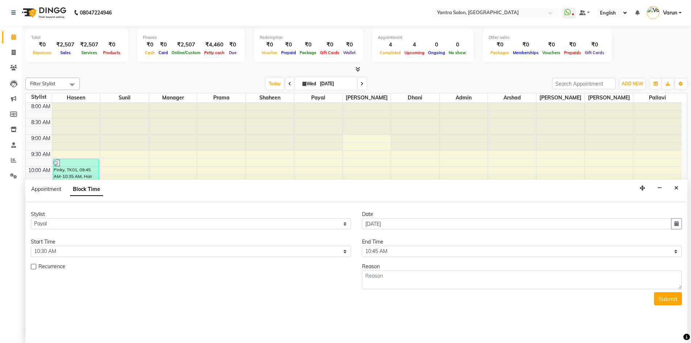
scroll to position [192, 0]
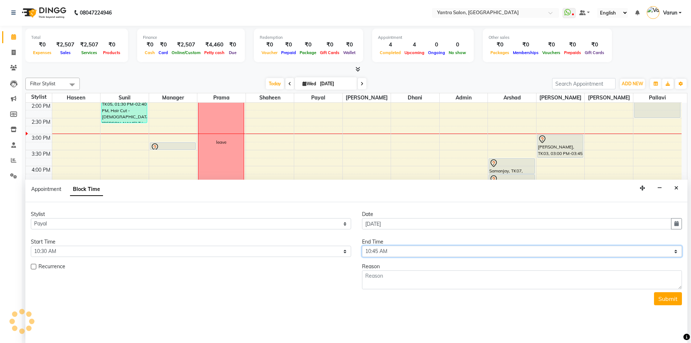
click at [429, 251] on select "Select 09:00 AM 09:15 AM 09:30 AM 09:45 AM 10:00 AM 10:15 AM 10:30 AM 10:45 AM …" at bounding box center [522, 250] width 320 height 11
select select "885"
click at [362, 245] on select "Select 09:00 AM 09:15 AM 09:30 AM 09:45 AM 10:00 AM 10:15 AM 10:30 AM 10:45 AM …" at bounding box center [522, 250] width 320 height 11
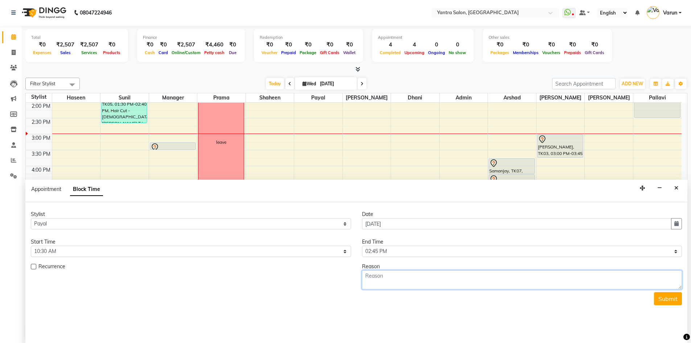
click at [387, 273] on textarea at bounding box center [522, 279] width 320 height 19
type textarea "half day"
click at [672, 297] on button "Submit" at bounding box center [668, 298] width 28 height 13
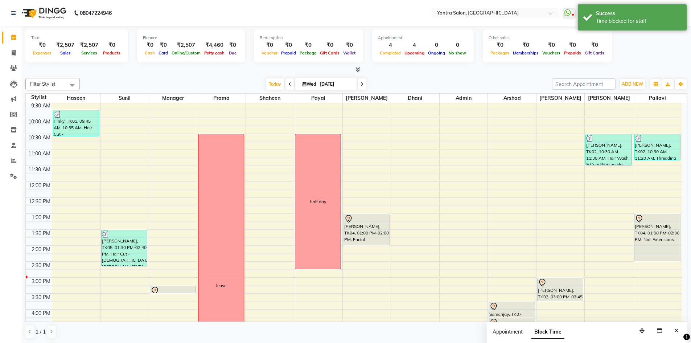
scroll to position [47, 0]
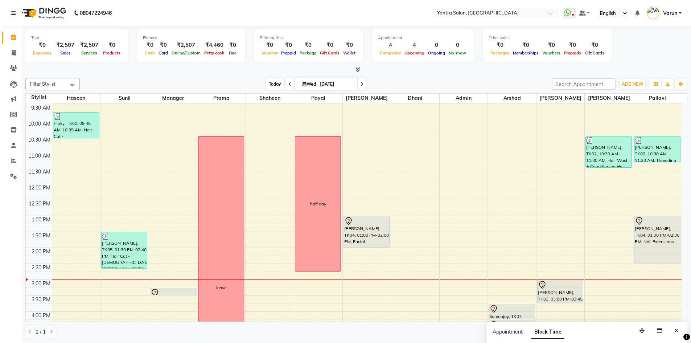
click at [272, 79] on span "Today" at bounding box center [275, 83] width 18 height 11
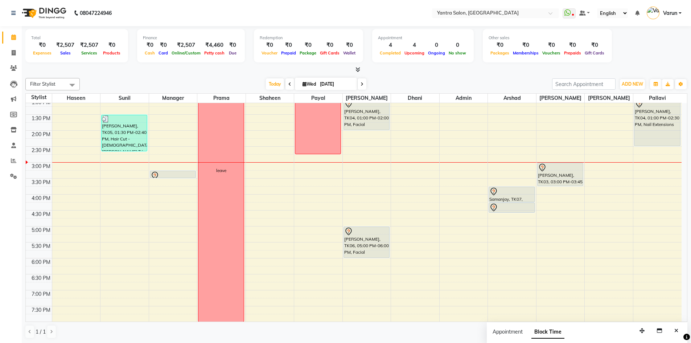
scroll to position [124, 0]
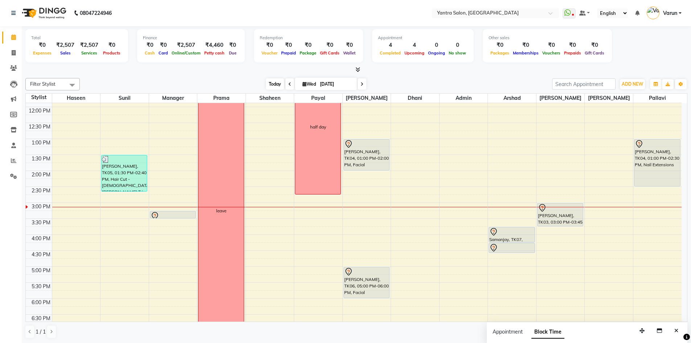
click at [270, 86] on span "Today" at bounding box center [275, 83] width 18 height 11
